Goal: Navigation & Orientation: Find specific page/section

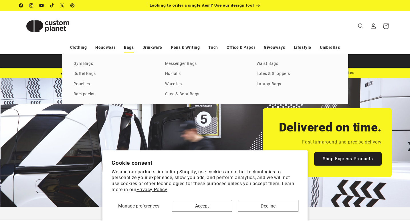
scroll to position [0, 410]
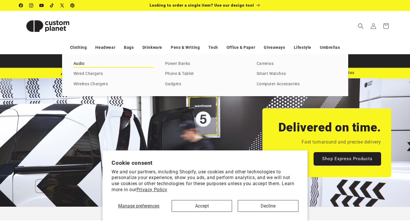
click at [80, 61] on link "Audio" at bounding box center [114, 64] width 80 height 8
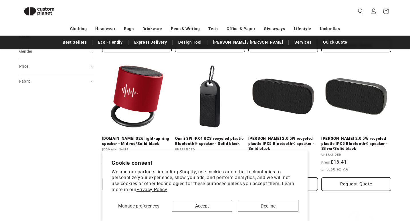
scroll to position [211, 0]
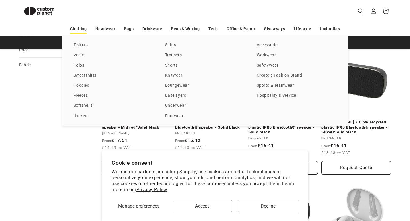
click at [81, 29] on link "Clothing" at bounding box center [78, 29] width 17 height 10
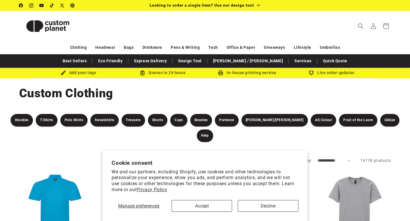
click at [47, 25] on img at bounding box center [47, 26] width 57 height 26
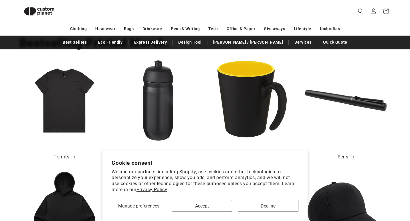
scroll to position [0, 410]
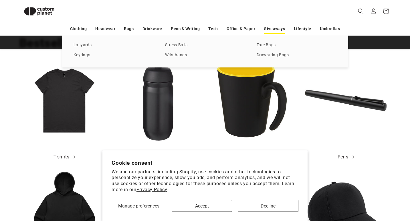
click at [271, 27] on link "Giveaways" at bounding box center [274, 29] width 21 height 10
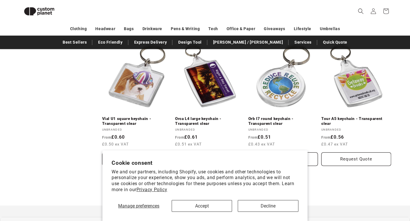
scroll to position [1157, 0]
